Goal: Check status: Check status

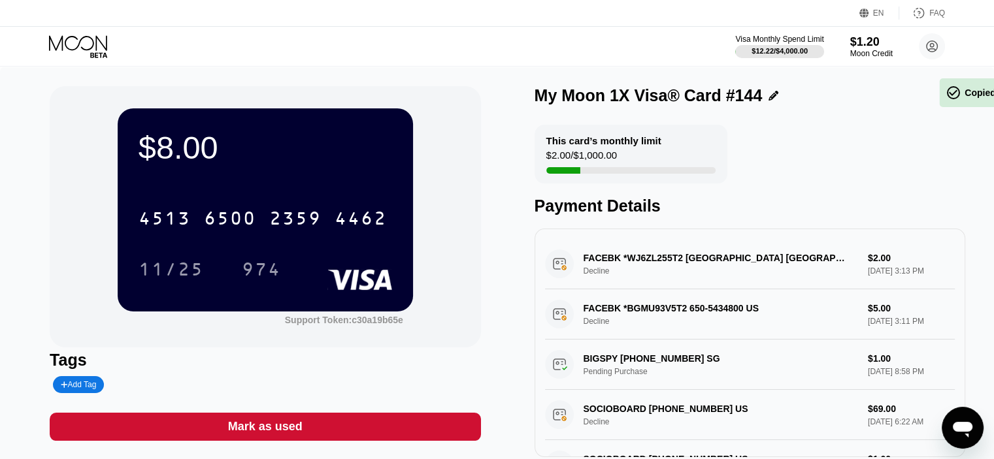
click at [84, 46] on icon at bounding box center [79, 46] width 61 height 23
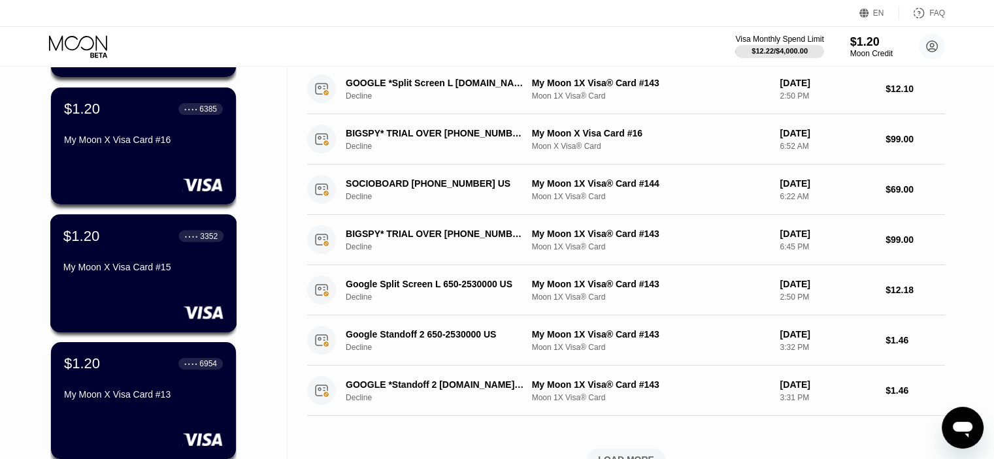
scroll to position [337, 0]
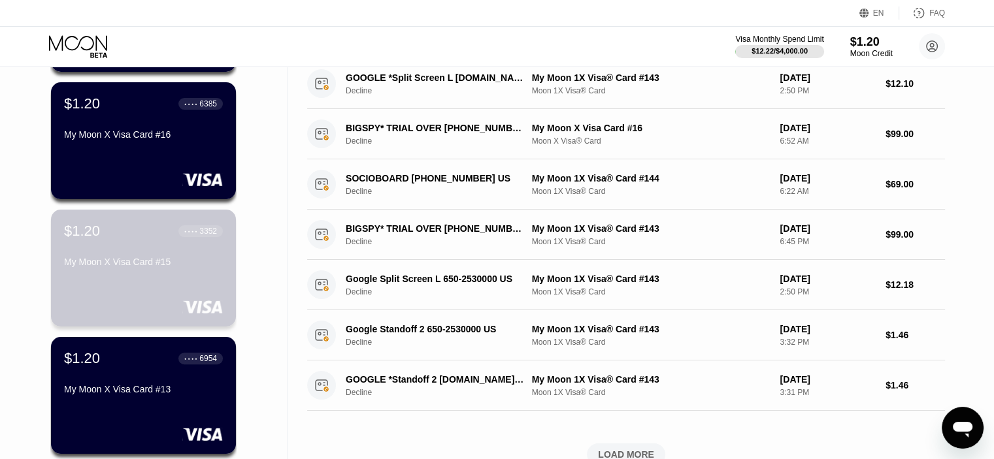
click at [124, 272] on div "My Moon X Visa Card #15" at bounding box center [143, 265] width 159 height 16
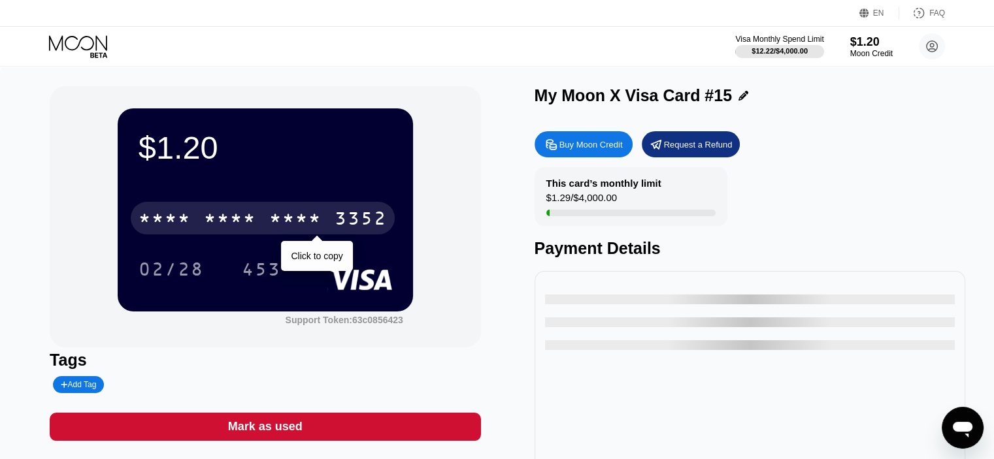
click at [172, 230] on div "* * * *" at bounding box center [165, 220] width 52 height 21
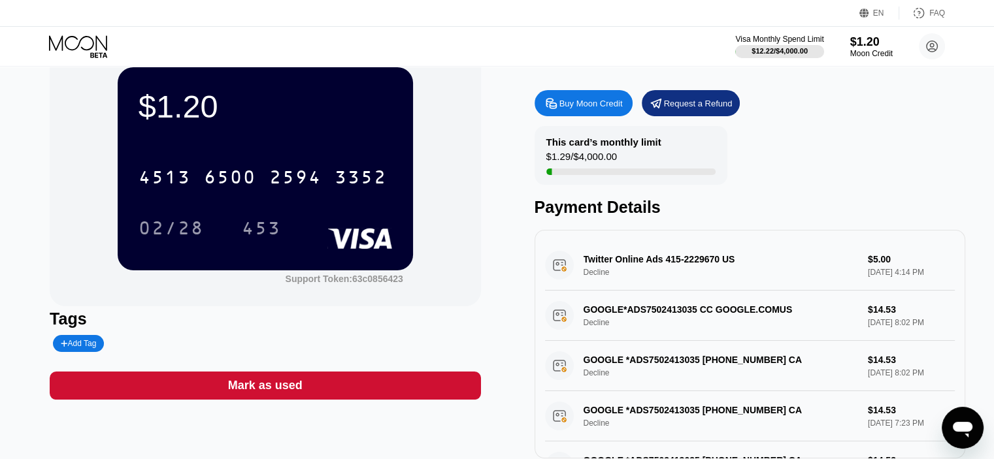
scroll to position [42, 0]
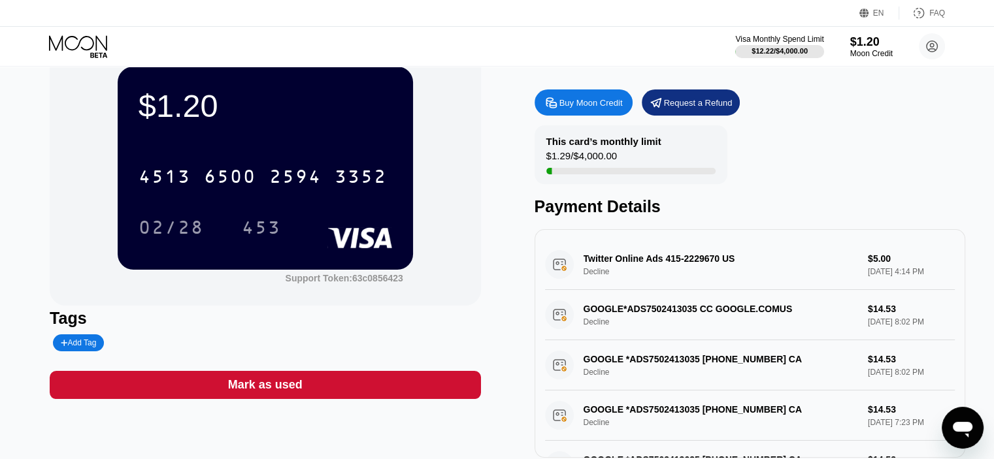
click at [89, 49] on icon at bounding box center [79, 46] width 61 height 23
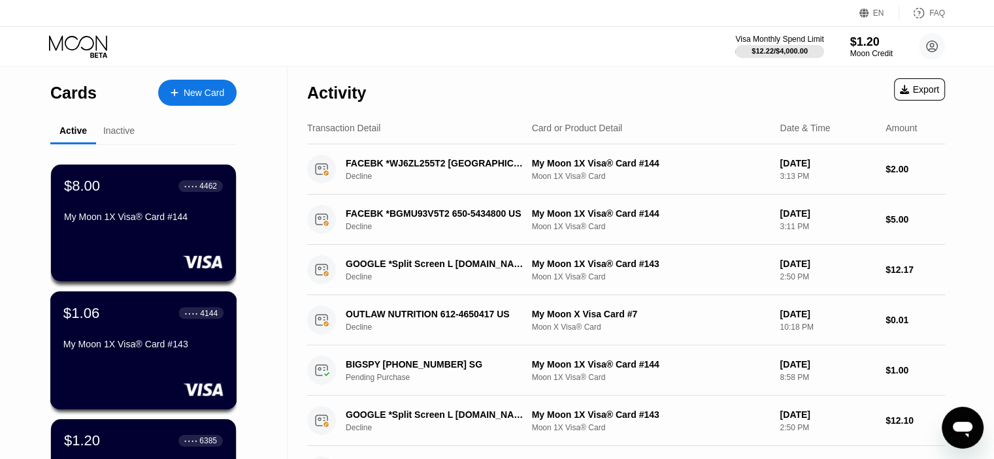
click at [146, 329] on div "$1.06 ● ● ● ● 4144 My Moon 1X Visa® Card #143" at bounding box center [143, 329] width 160 height 50
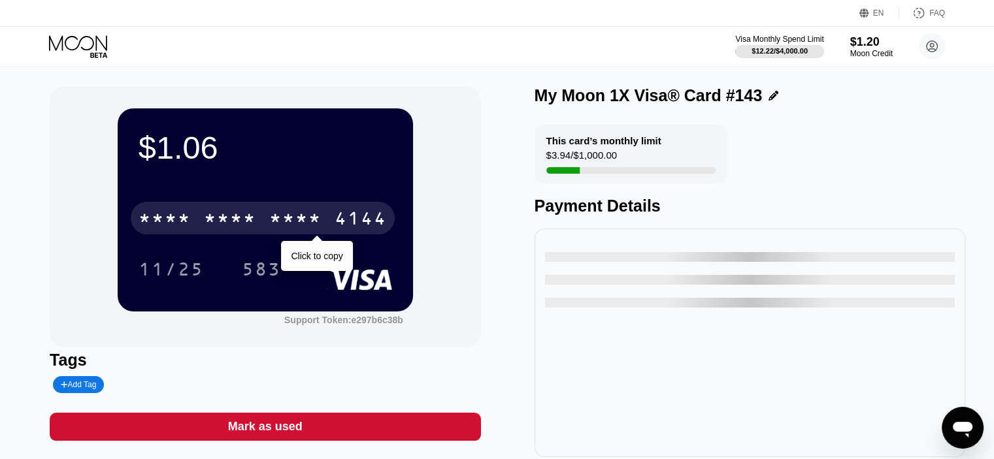
click at [239, 206] on div "* * * * * * * * * * * * 4144" at bounding box center [263, 218] width 264 height 33
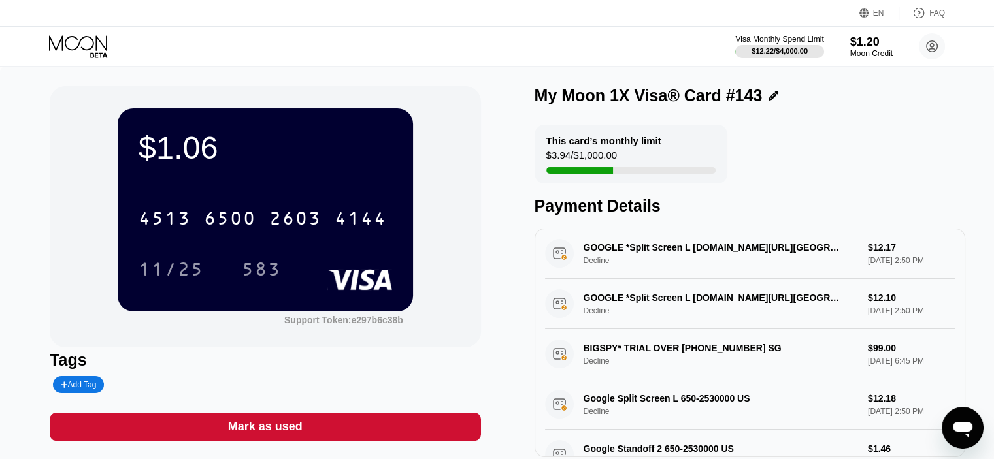
scroll to position [5, 0]
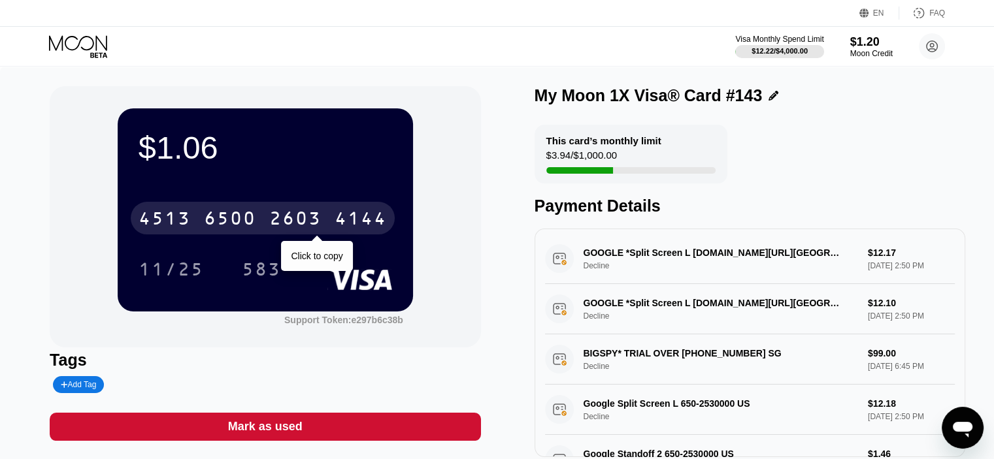
click at [257, 229] on div "[CREDIT_CARD_NUMBER]" at bounding box center [263, 218] width 264 height 33
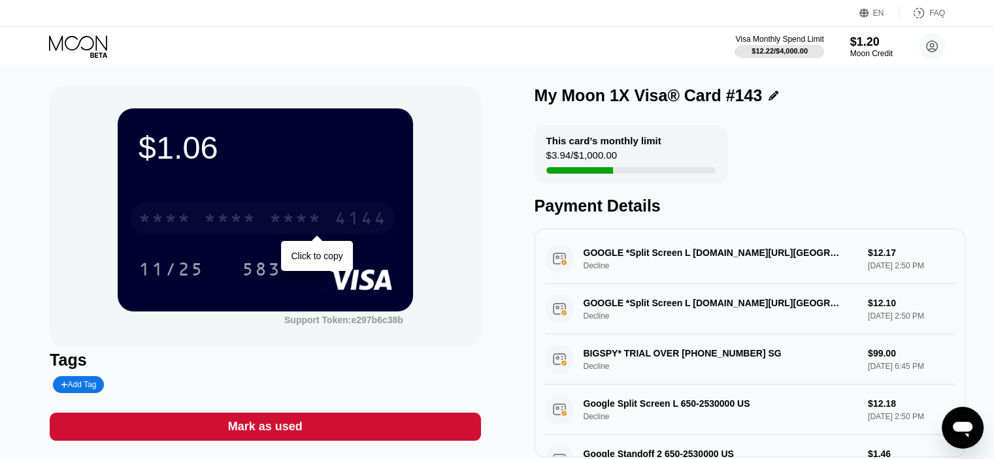
click at [236, 225] on div "* * * *" at bounding box center [230, 220] width 52 height 21
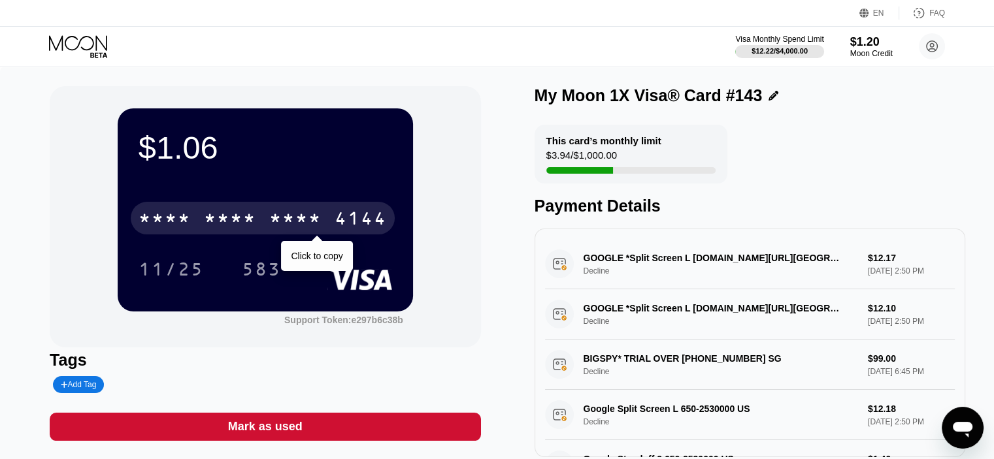
click at [298, 227] on div "* * * *" at bounding box center [295, 220] width 52 height 21
